Goal: Register for event/course

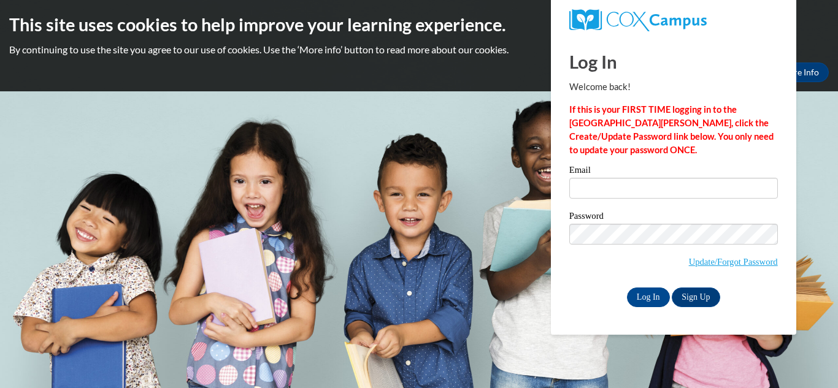
type input "[EMAIL_ADDRESS][DOMAIN_NAME]"
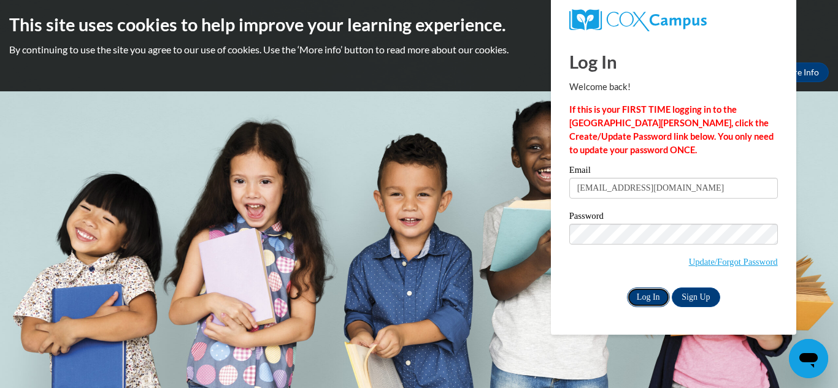
click at [636, 294] on input "Log In" at bounding box center [648, 298] width 43 height 20
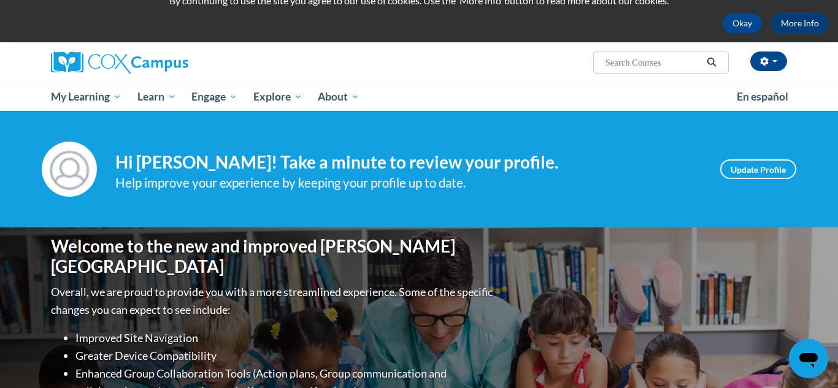
scroll to position [25, 0]
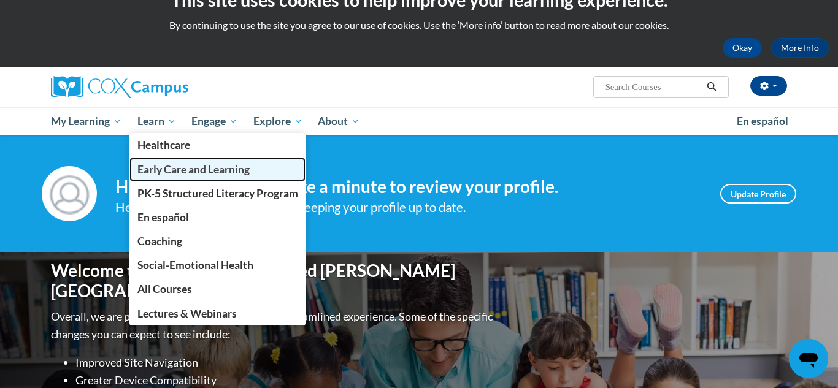
click at [155, 172] on span "Early Care and Learning" at bounding box center [193, 169] width 112 height 13
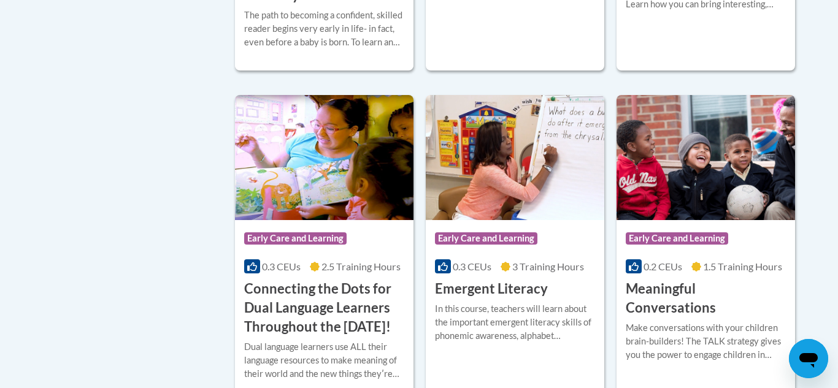
scroll to position [761, 0]
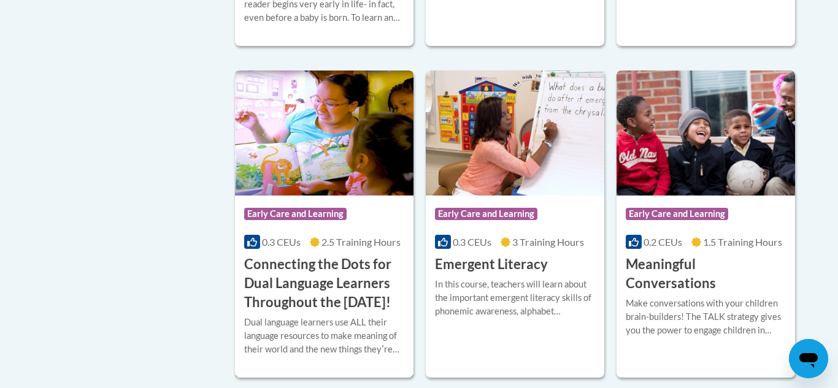
click at [321, 297] on h3 "Connecting the Dots for Dual Language Learners Throughout the Preschool Day!" at bounding box center [324, 283] width 160 height 56
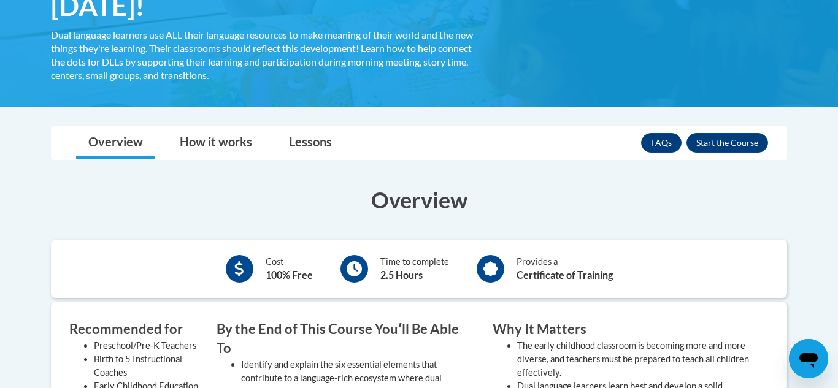
scroll to position [294, 0]
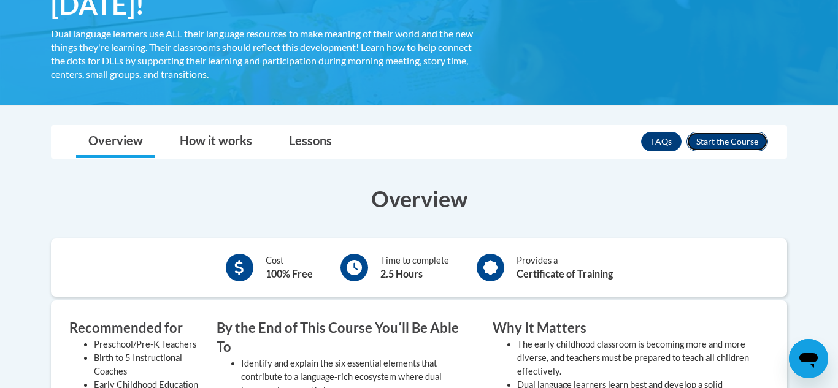
click at [741, 139] on button "Enroll" at bounding box center [728, 142] width 82 height 20
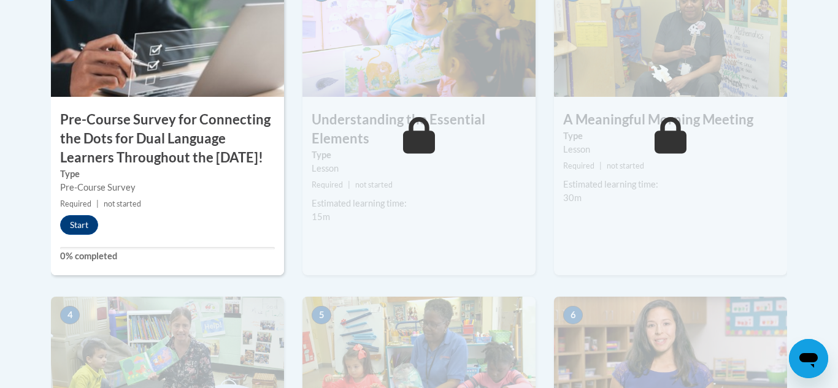
scroll to position [442, 0]
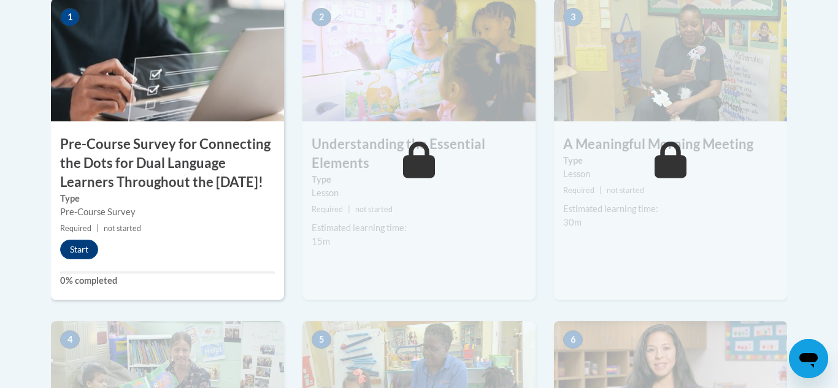
click at [151, 150] on h3 "Pre-Course Survey for Connecting the Dots for Dual Language Learners Throughout…" at bounding box center [167, 163] width 233 height 56
click at [70, 260] on button "Start" at bounding box center [79, 250] width 38 height 20
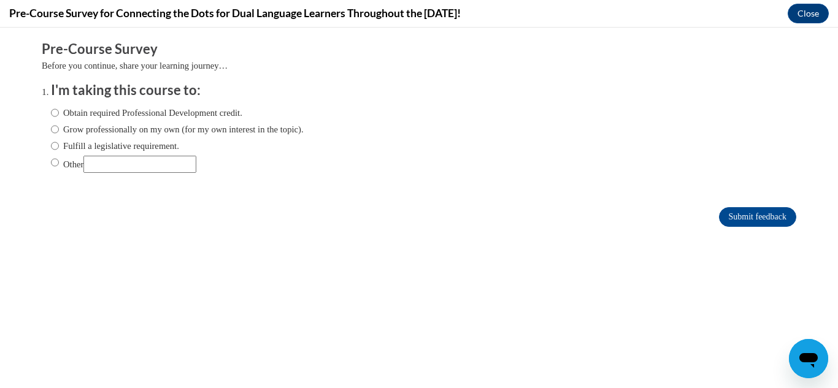
scroll to position [0, 0]
click at [54, 112] on input "Obtain required Professional Development credit." at bounding box center [55, 112] width 8 height 13
radio input "true"
click at [758, 214] on input "Submit feedback" at bounding box center [757, 217] width 77 height 20
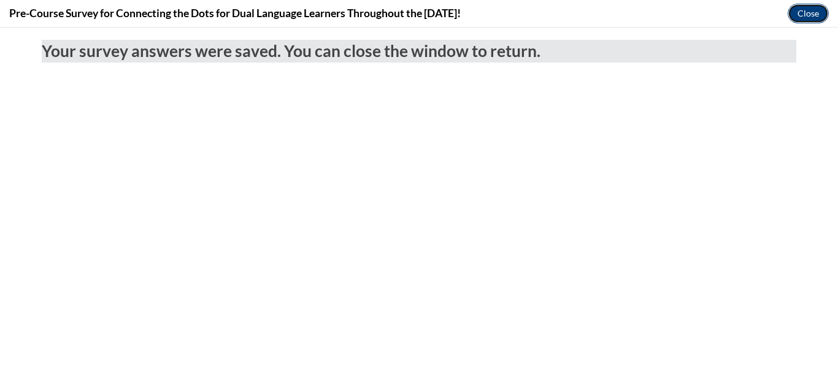
click at [803, 11] on button "Close" at bounding box center [808, 14] width 41 height 20
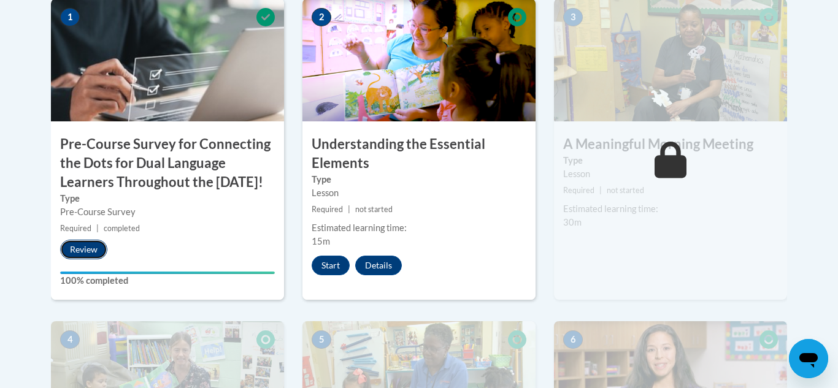
click at [75, 260] on button "Review" at bounding box center [83, 250] width 47 height 20
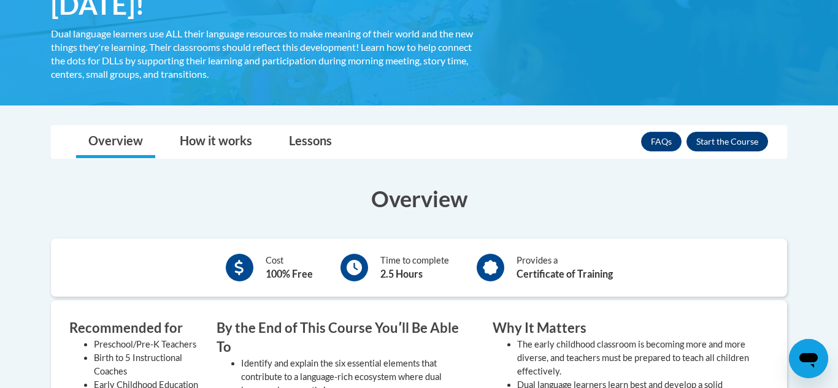
click at [710, 146] on button "Enroll" at bounding box center [728, 142] width 82 height 20
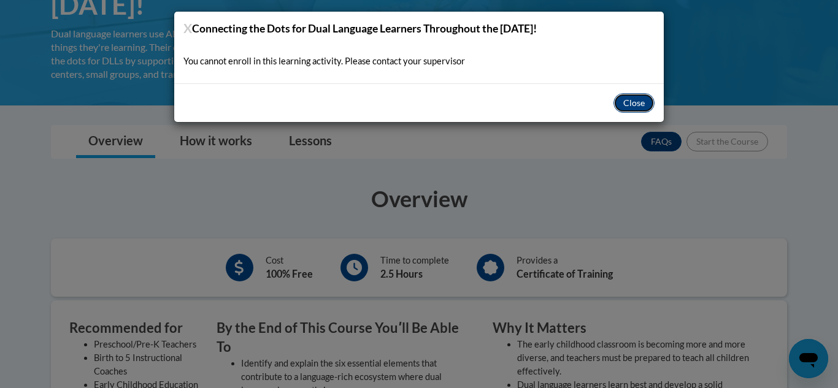
click at [637, 105] on button "Close" at bounding box center [634, 103] width 41 height 20
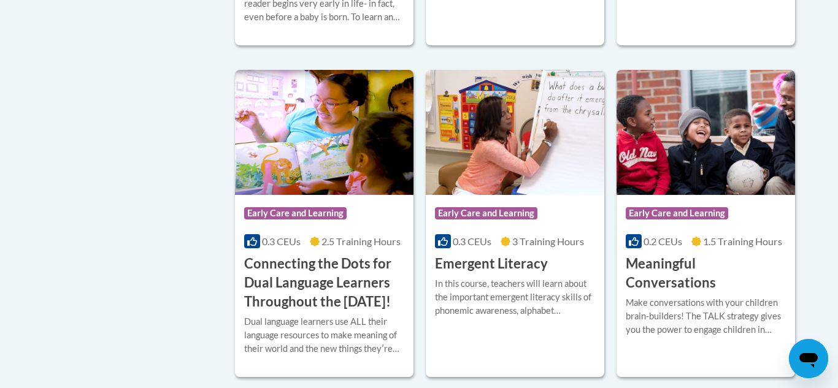
scroll to position [785, 0]
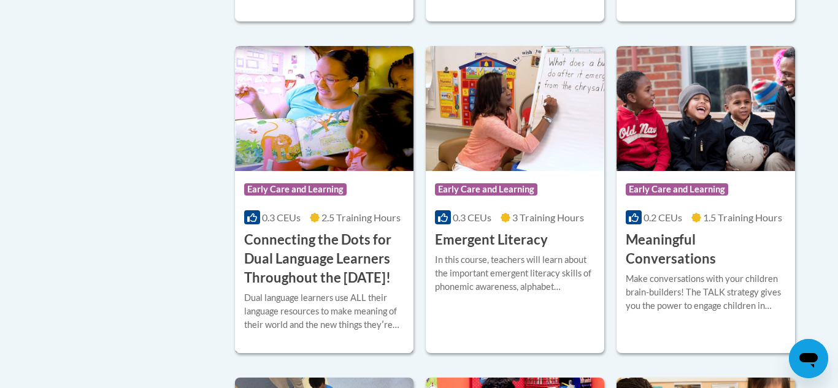
click at [318, 261] on h3 "Connecting the Dots for Dual Language Learners Throughout the [DATE]!" at bounding box center [324, 259] width 160 height 56
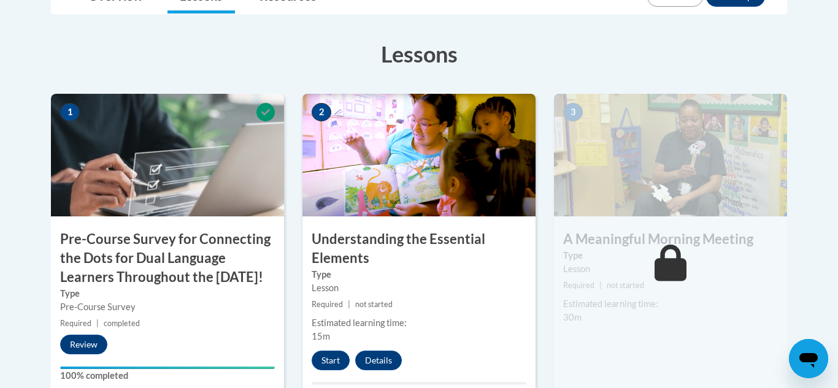
scroll to position [368, 0]
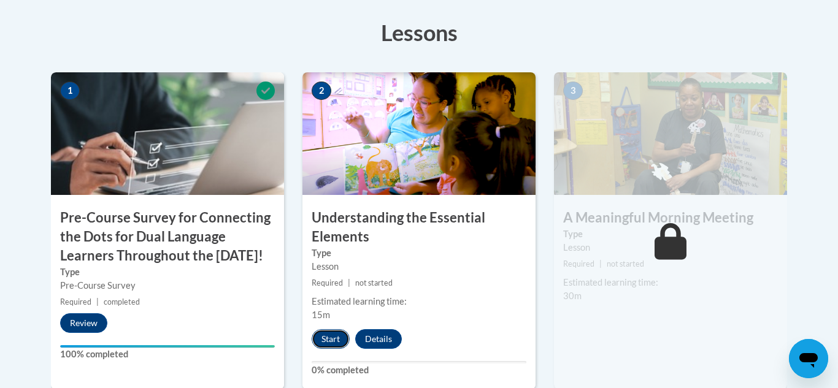
click at [328, 341] on button "Start" at bounding box center [331, 339] width 38 height 20
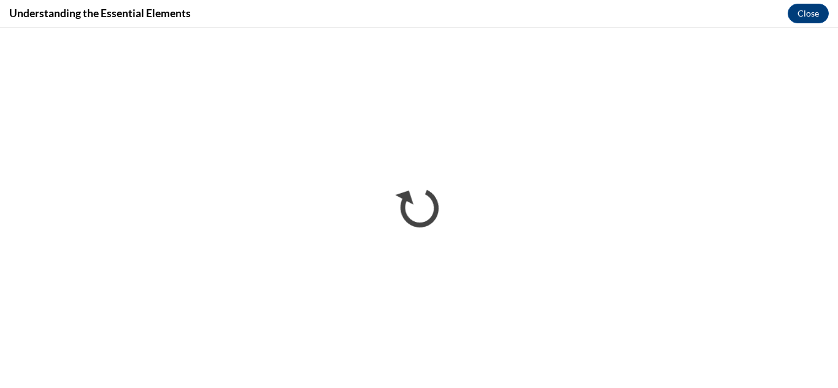
scroll to position [0, 0]
